Goal: Task Accomplishment & Management: Manage account settings

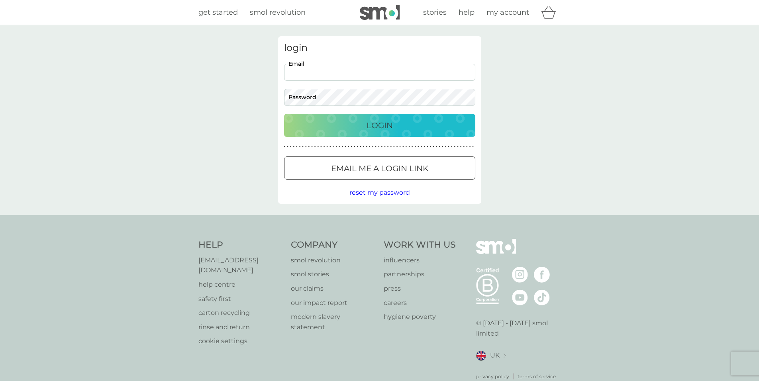
click at [334, 73] on input "Email" at bounding box center [379, 72] width 191 height 17
type input "[PERSON_NAME][EMAIL_ADDRESS][DOMAIN_NAME]"
click at [359, 126] on div "Login" at bounding box center [379, 125] width 175 height 13
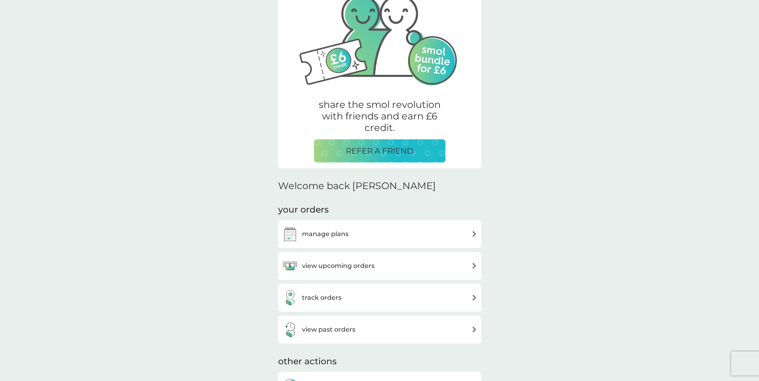
scroll to position [80, 0]
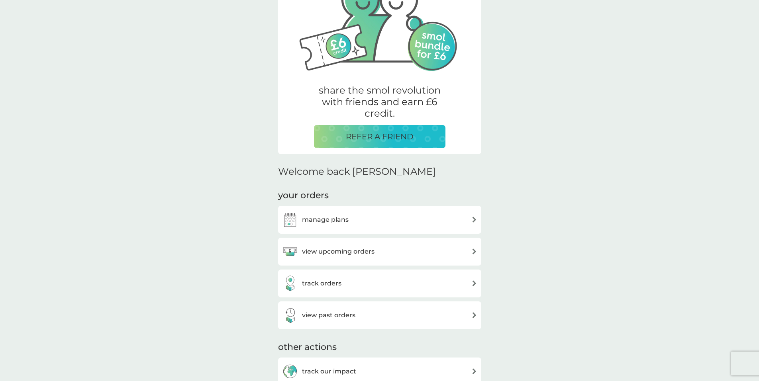
click at [314, 219] on h3 "manage plans" at bounding box center [325, 220] width 47 height 10
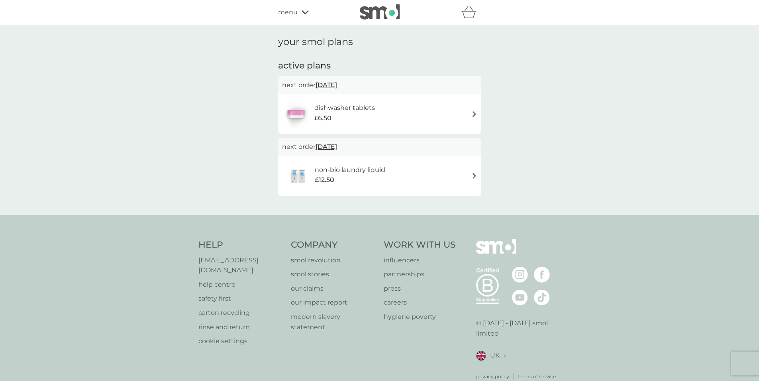
click at [472, 175] on img at bounding box center [474, 176] width 6 height 6
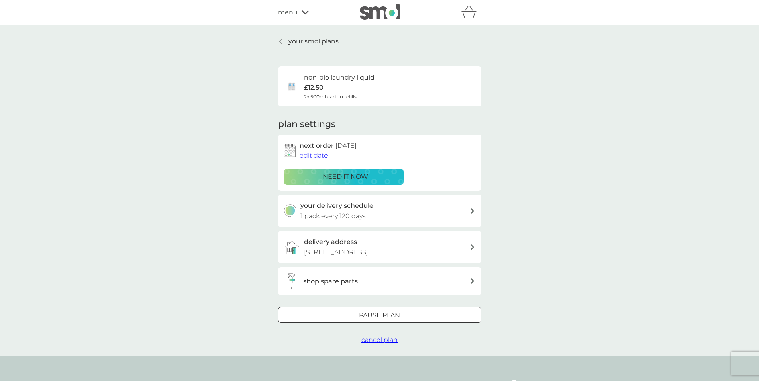
click at [311, 154] on span "edit date" at bounding box center [314, 156] width 28 height 8
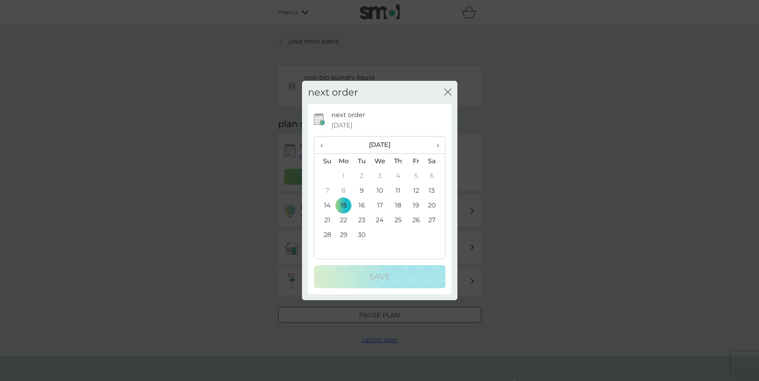
click at [447, 88] on icon "close" at bounding box center [447, 91] width 7 height 7
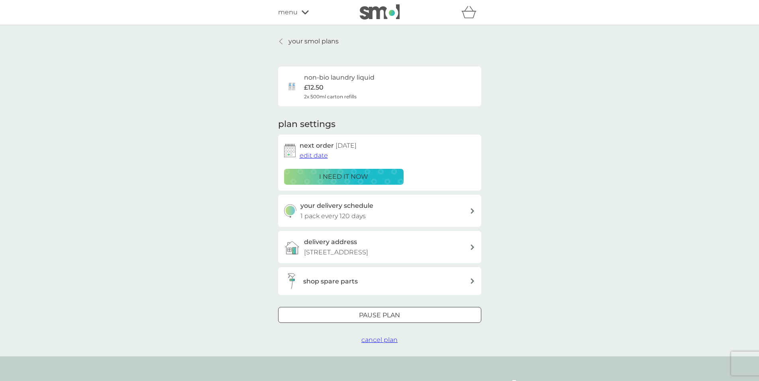
click at [345, 173] on p "i need it now" at bounding box center [343, 177] width 49 height 10
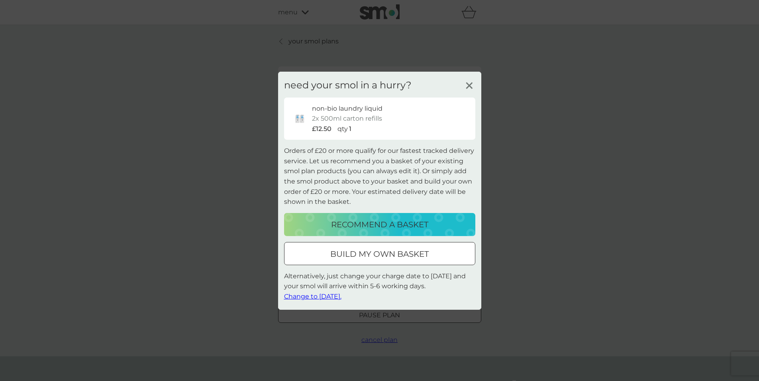
click at [322, 297] on span "Change to tomorrow." at bounding box center [312, 297] width 57 height 8
